Goal: Navigation & Orientation: Find specific page/section

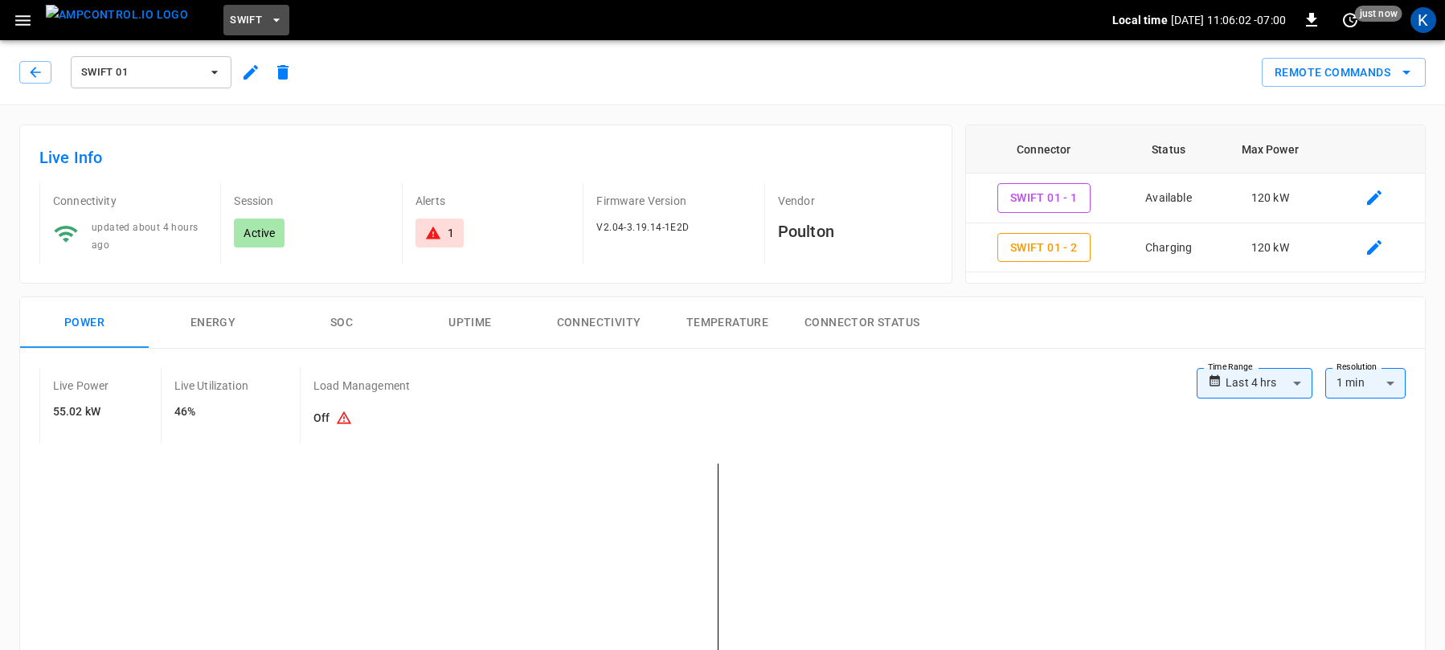
click at [230, 14] on span "Swift" at bounding box center [246, 20] width 32 height 18
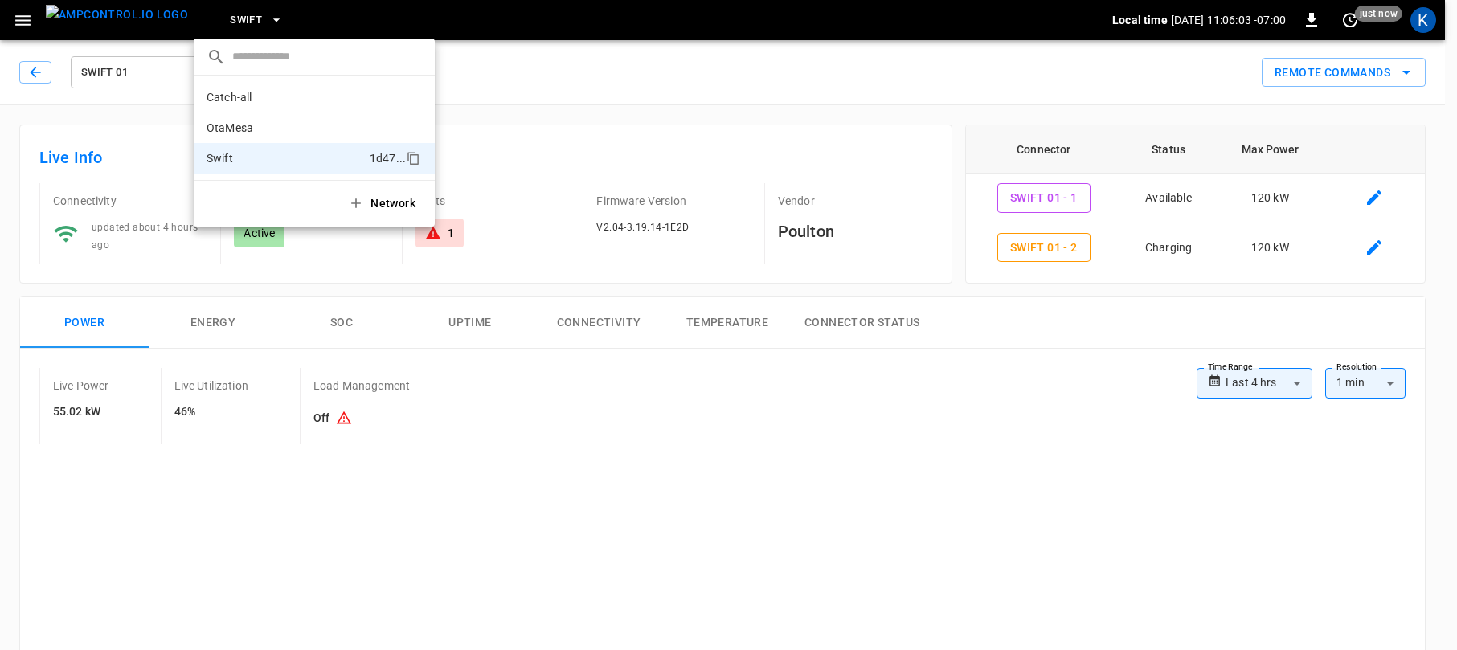
click at [220, 14] on div at bounding box center [728, 325] width 1457 height 650
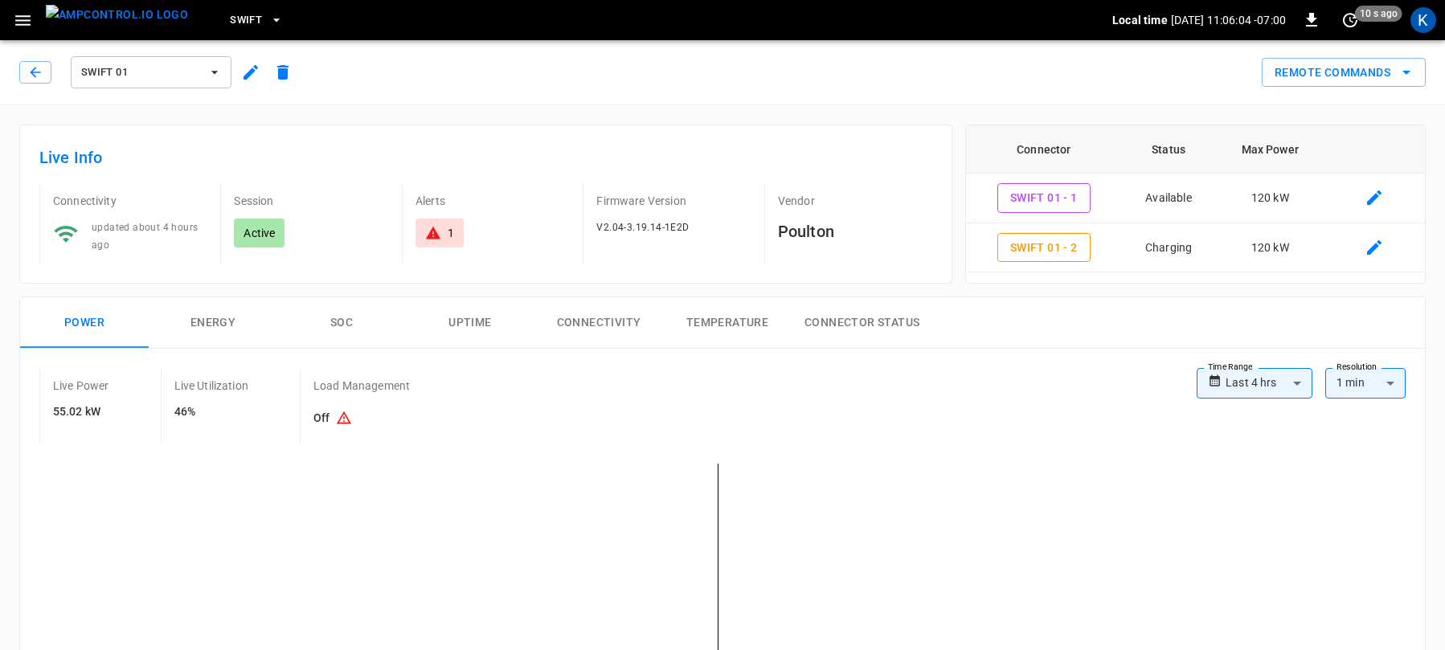
click at [130, 72] on span "Swift 01" at bounding box center [140, 73] width 119 height 18
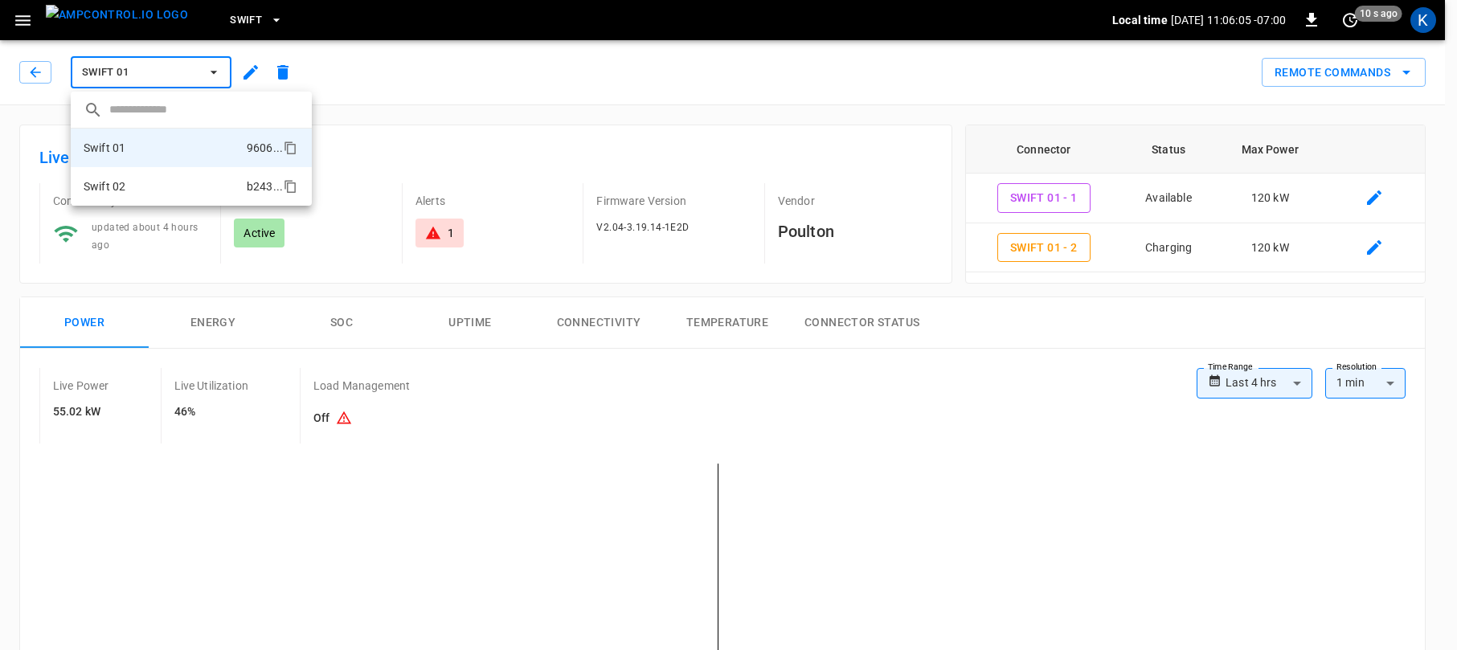
click at [133, 185] on li "Swift 02 b243 ..." at bounding box center [191, 186] width 241 height 39
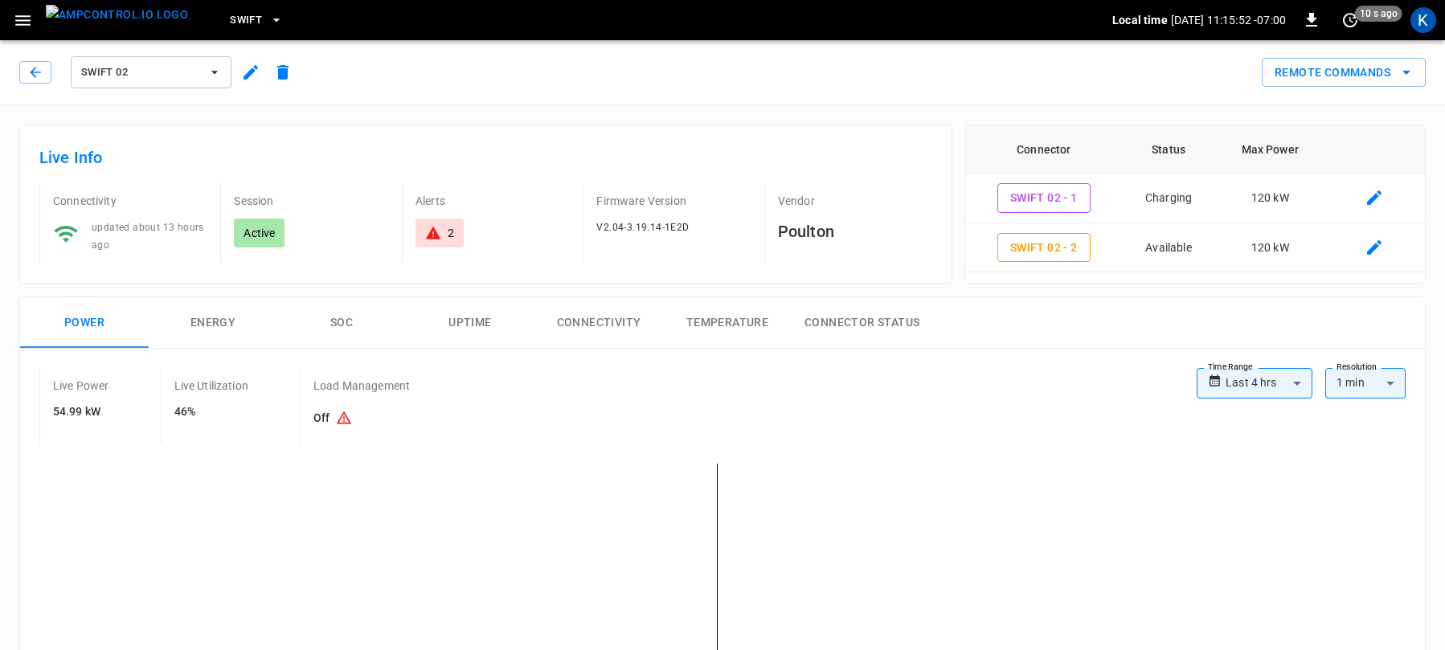
click at [128, 72] on span "Swift 02" at bounding box center [140, 73] width 119 height 18
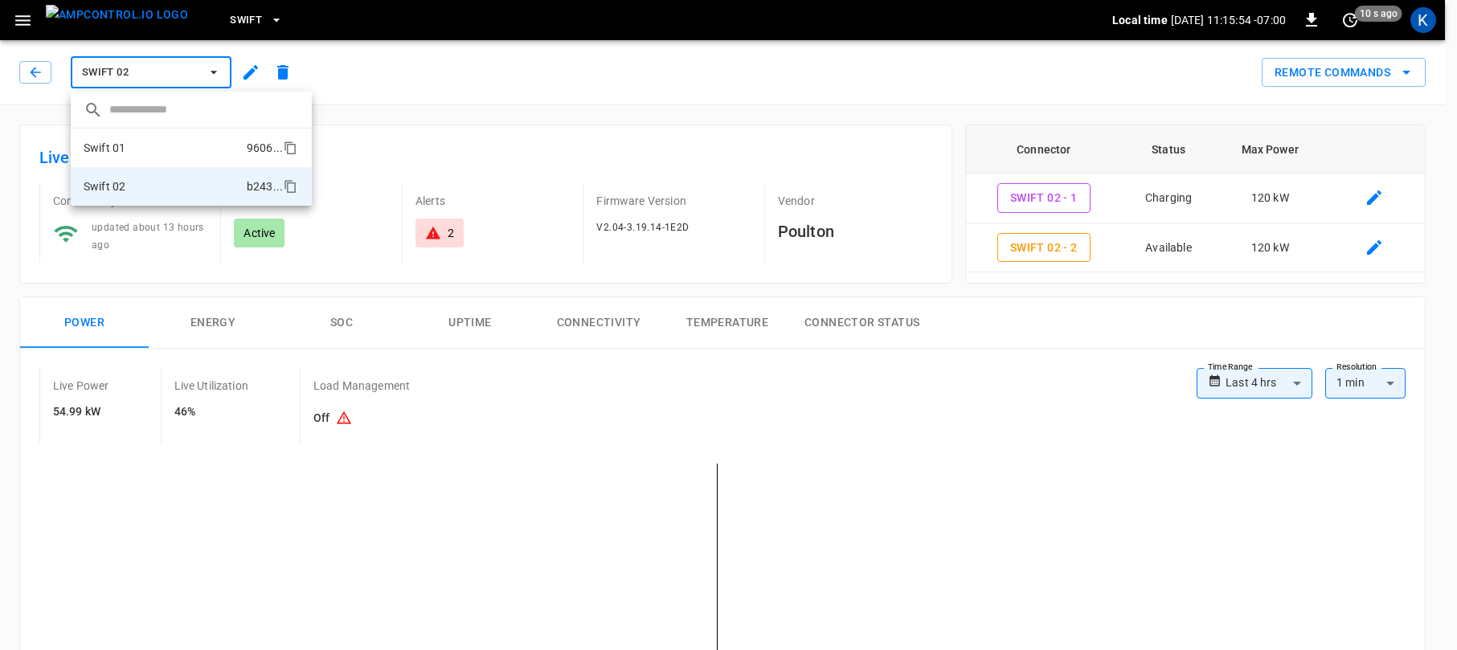
click at [127, 144] on li "Swift 01 9606 ..." at bounding box center [191, 148] width 241 height 39
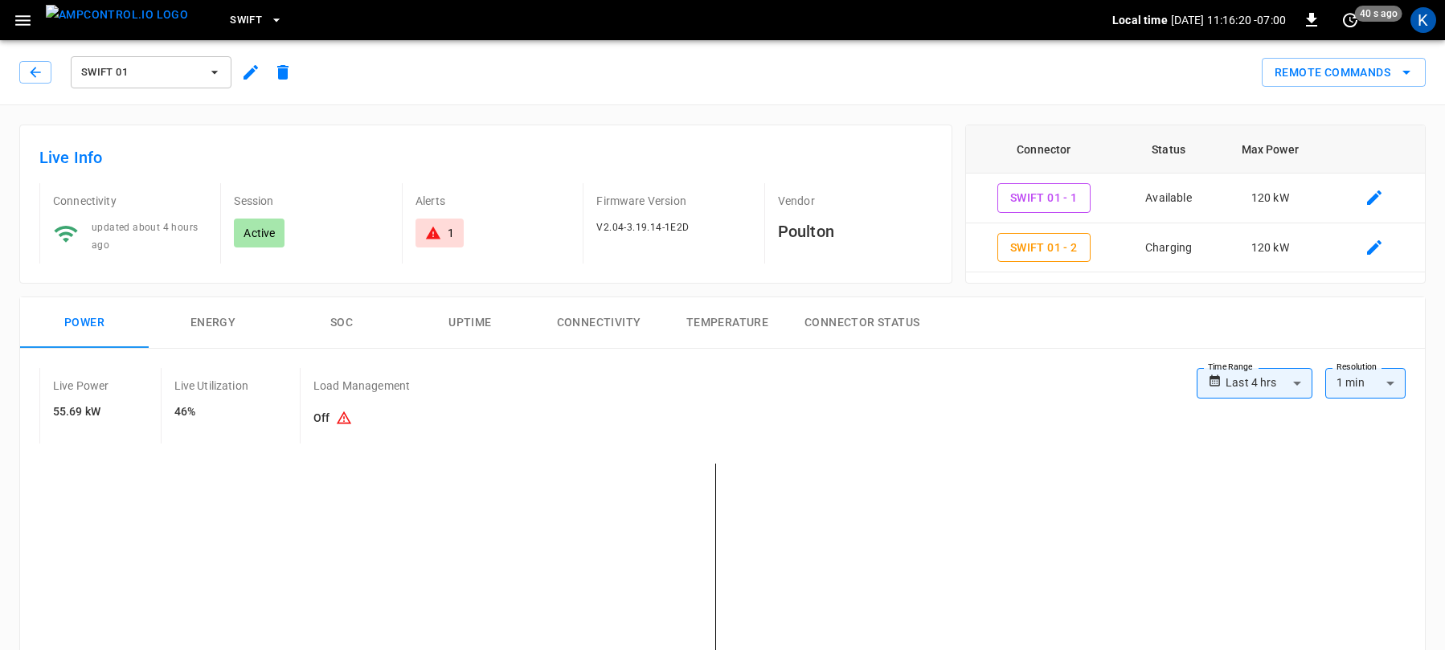
click at [129, 72] on span "Swift 01" at bounding box center [140, 73] width 119 height 18
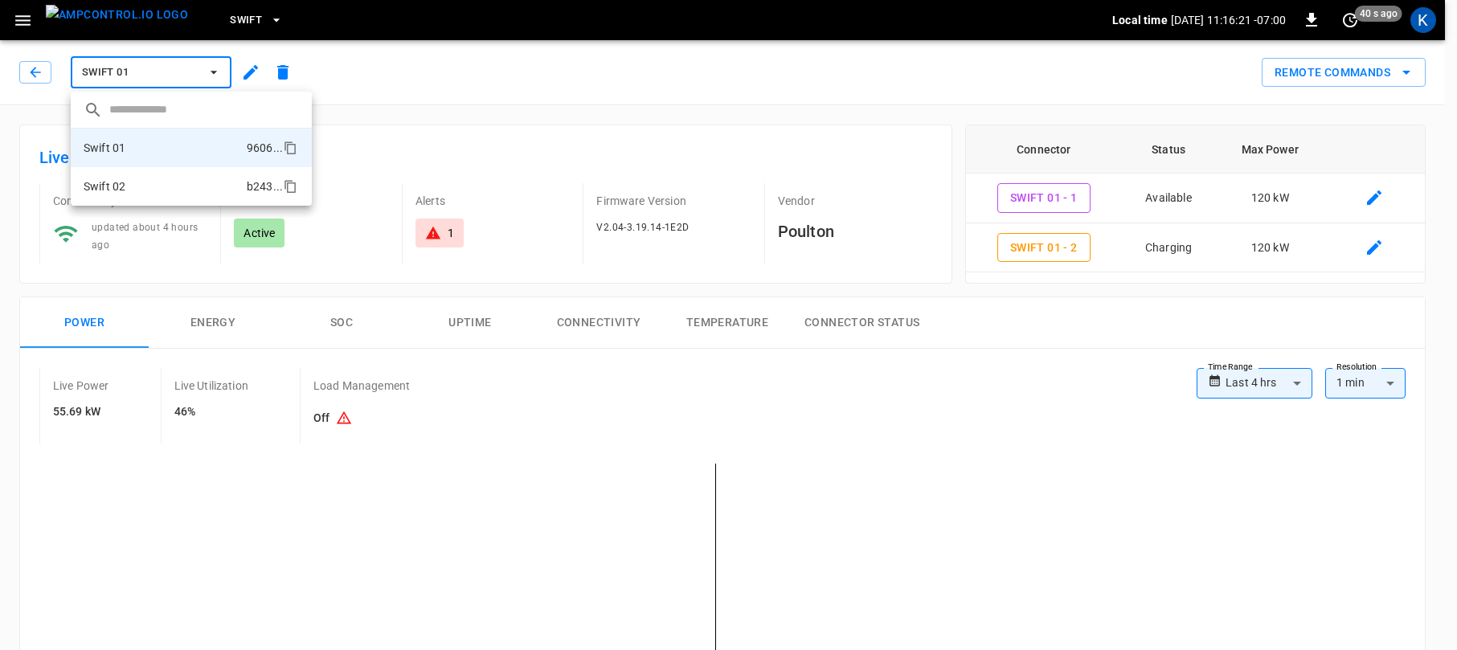
click at [153, 178] on li "Swift 02 b243 ..." at bounding box center [191, 186] width 241 height 39
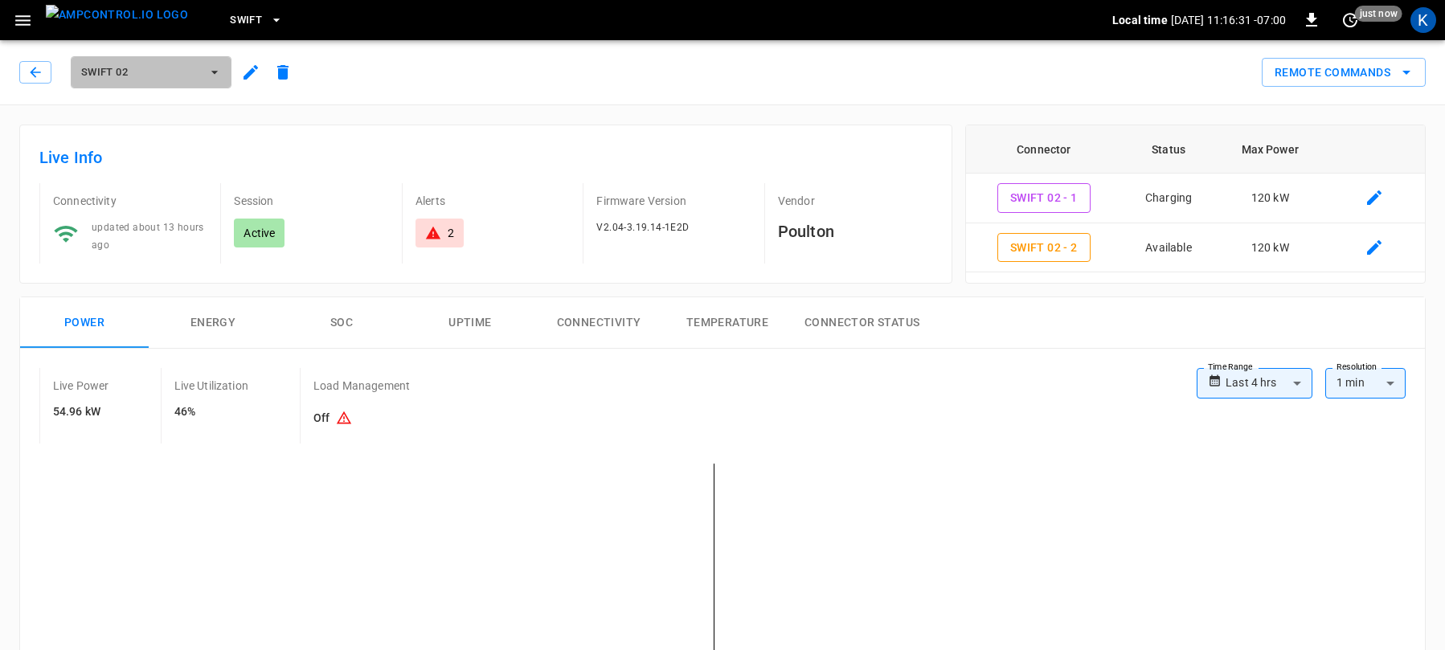
click at [120, 68] on span "Swift 02" at bounding box center [140, 73] width 119 height 18
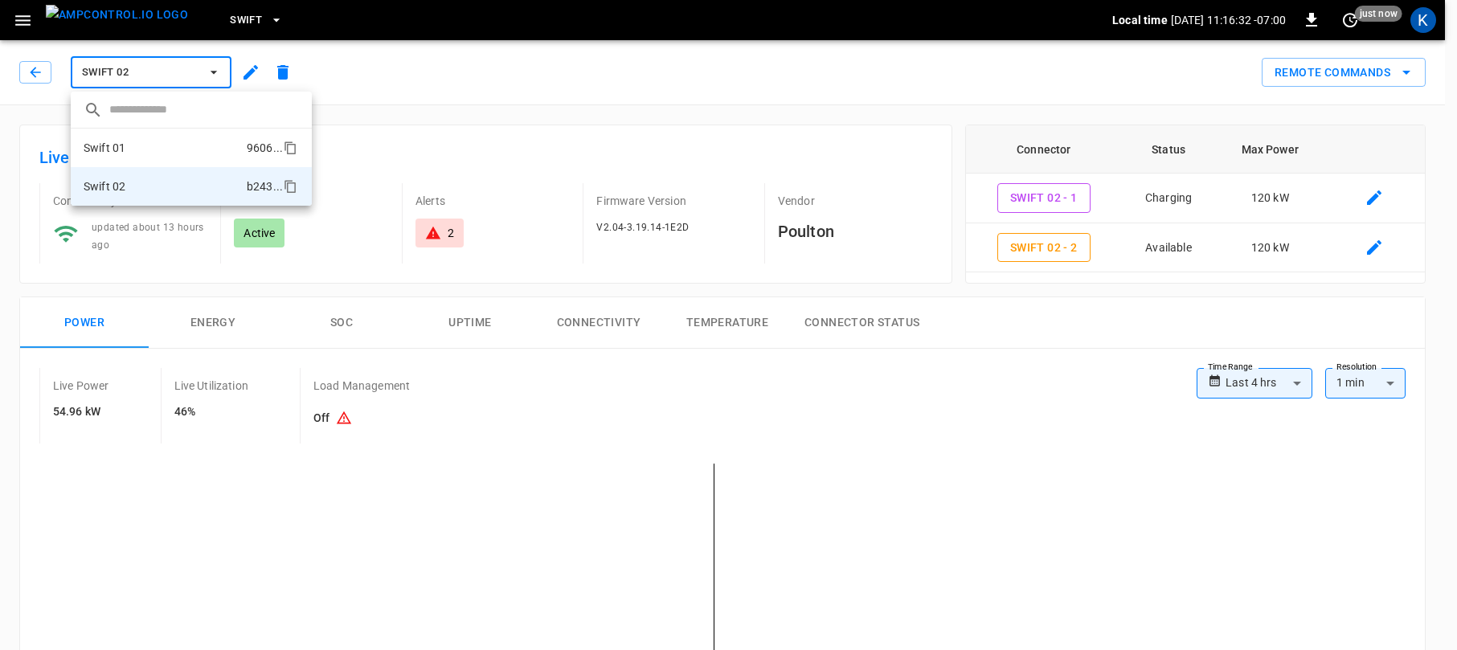
click at [145, 141] on li "Swift 01 9606 ..." at bounding box center [191, 148] width 241 height 39
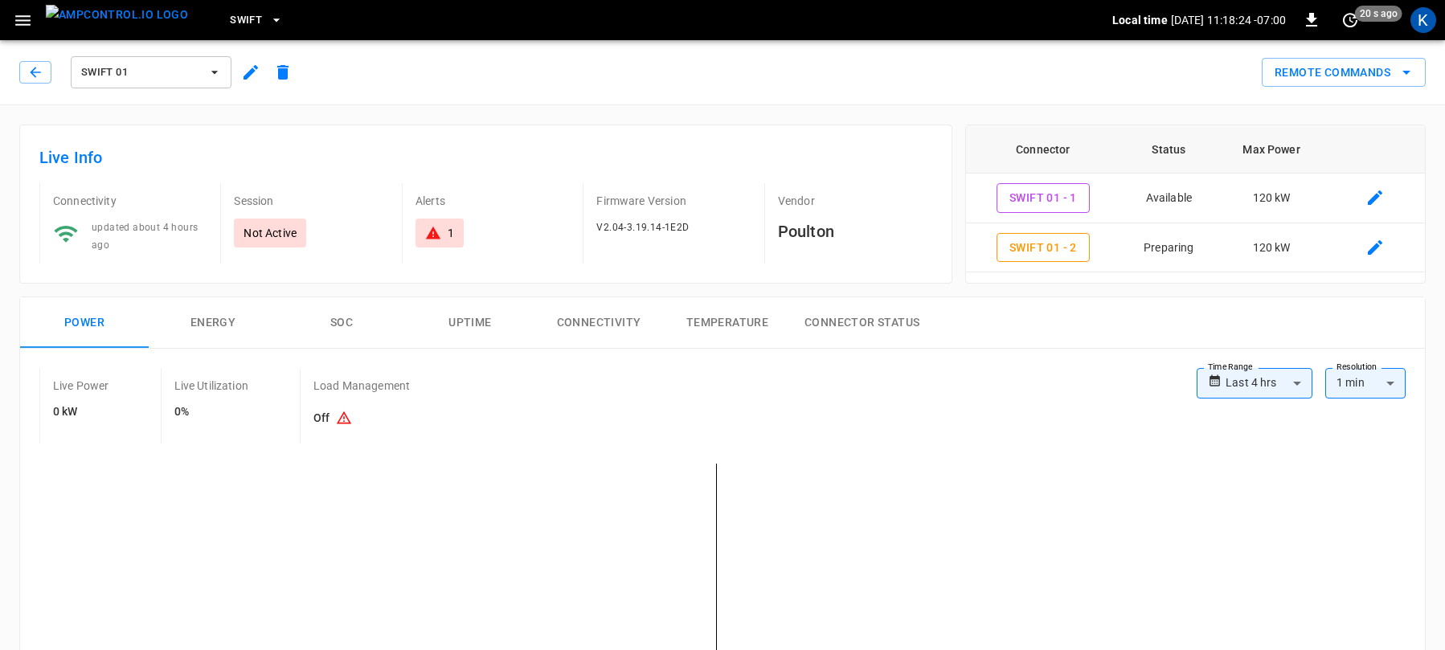
click at [117, 70] on span "Swift 01" at bounding box center [140, 73] width 119 height 18
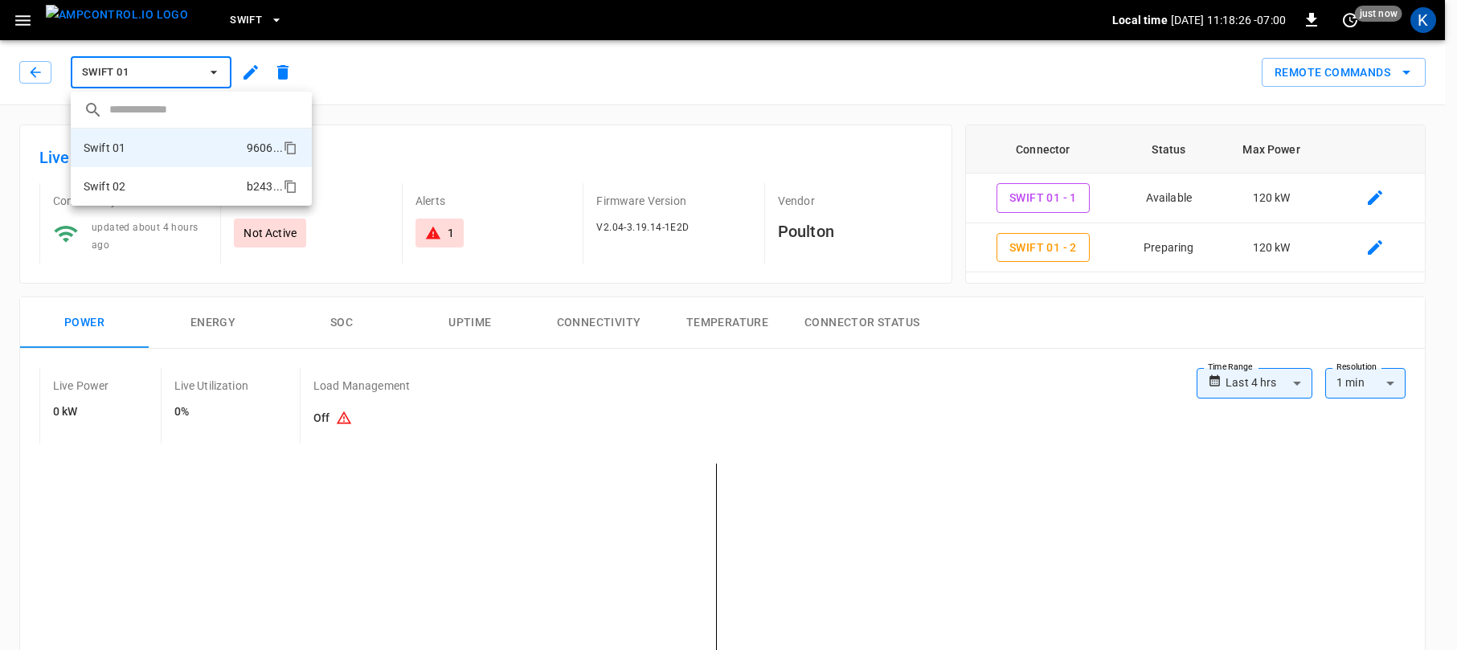
click at [145, 186] on li "Swift 02 b243 ..." at bounding box center [191, 186] width 241 height 39
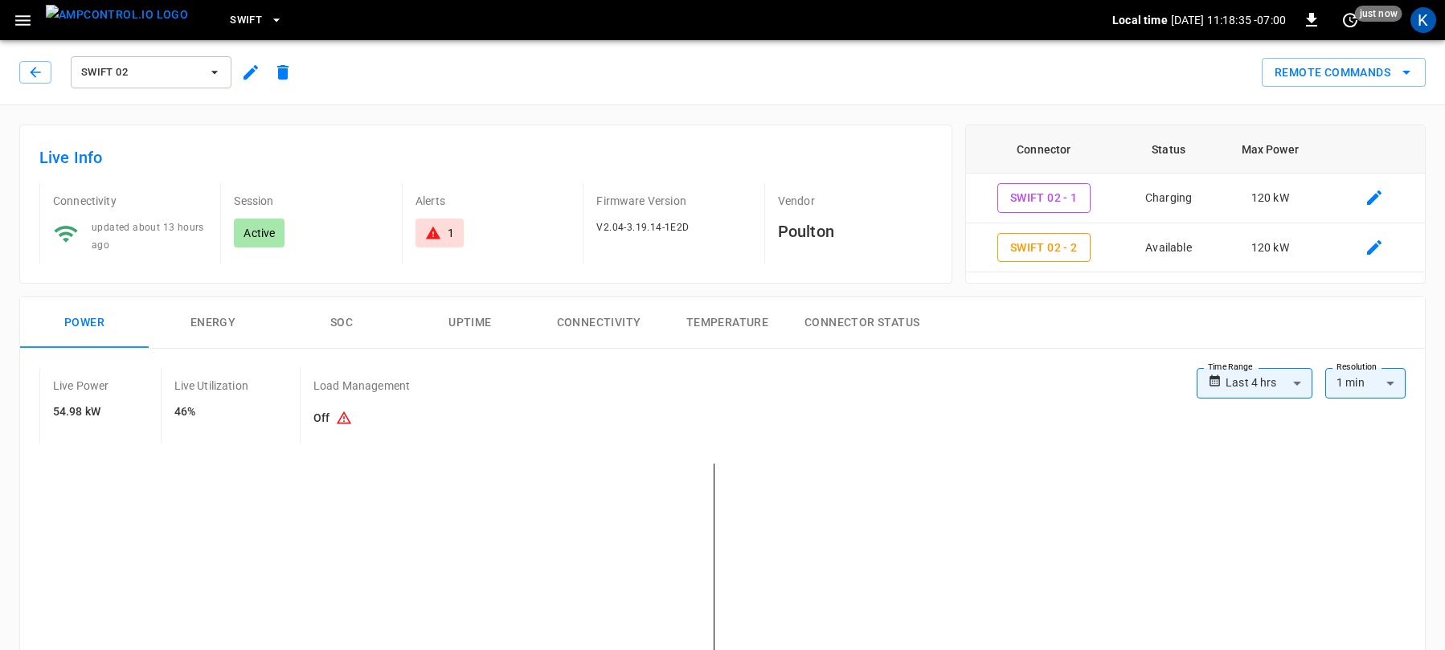
click at [613, 84] on div "Remote Commands" at bounding box center [862, 66] width 1127 height 43
click at [230, 14] on span "Swift" at bounding box center [246, 20] width 32 height 18
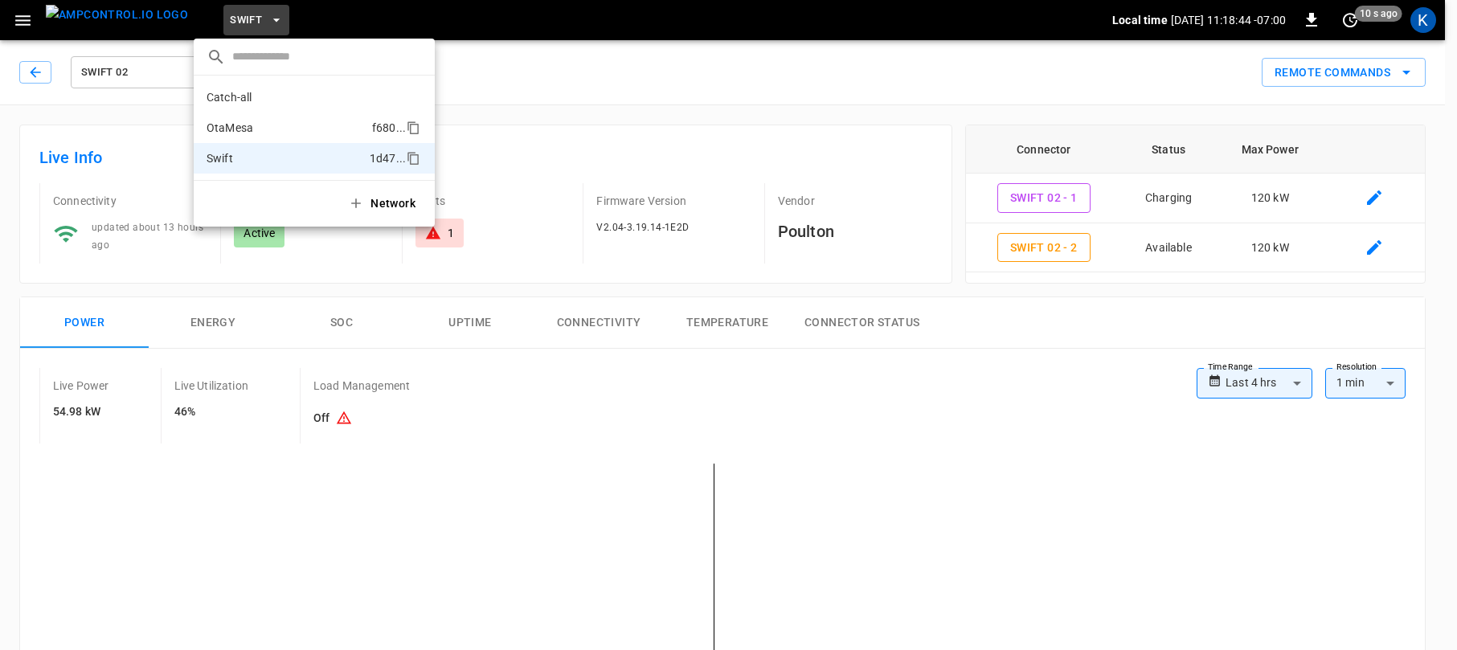
click at [248, 123] on p "OtaMesa" at bounding box center [286, 128] width 159 height 16
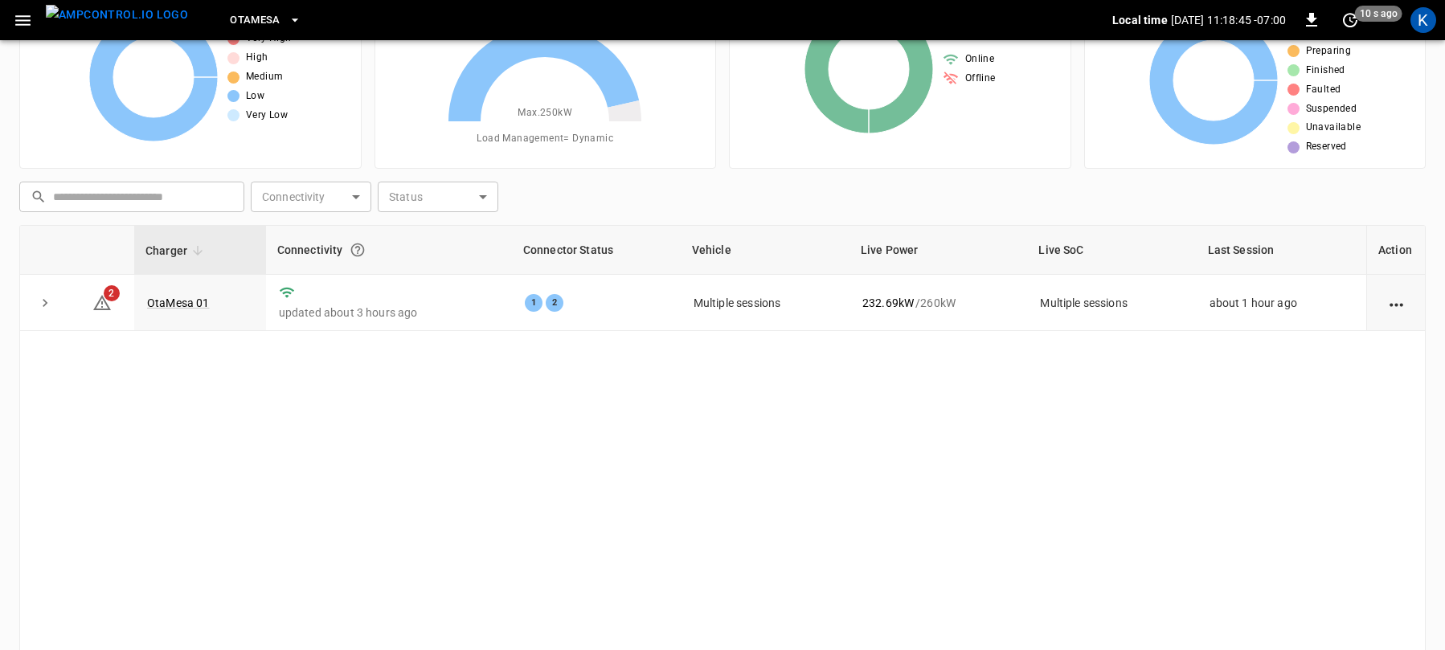
scroll to position [121, 0]
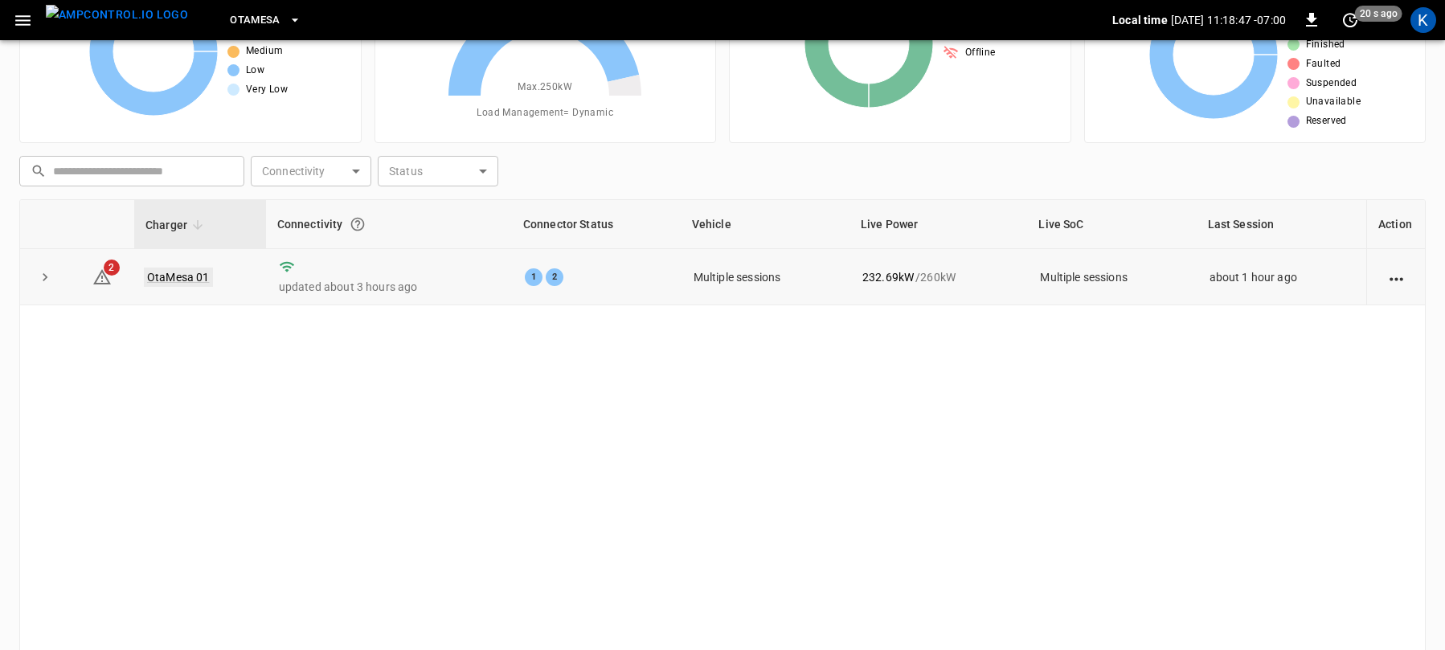
click at [174, 279] on link "OtaMesa 01" at bounding box center [178, 277] width 69 height 19
